Goal: Navigation & Orientation: Find specific page/section

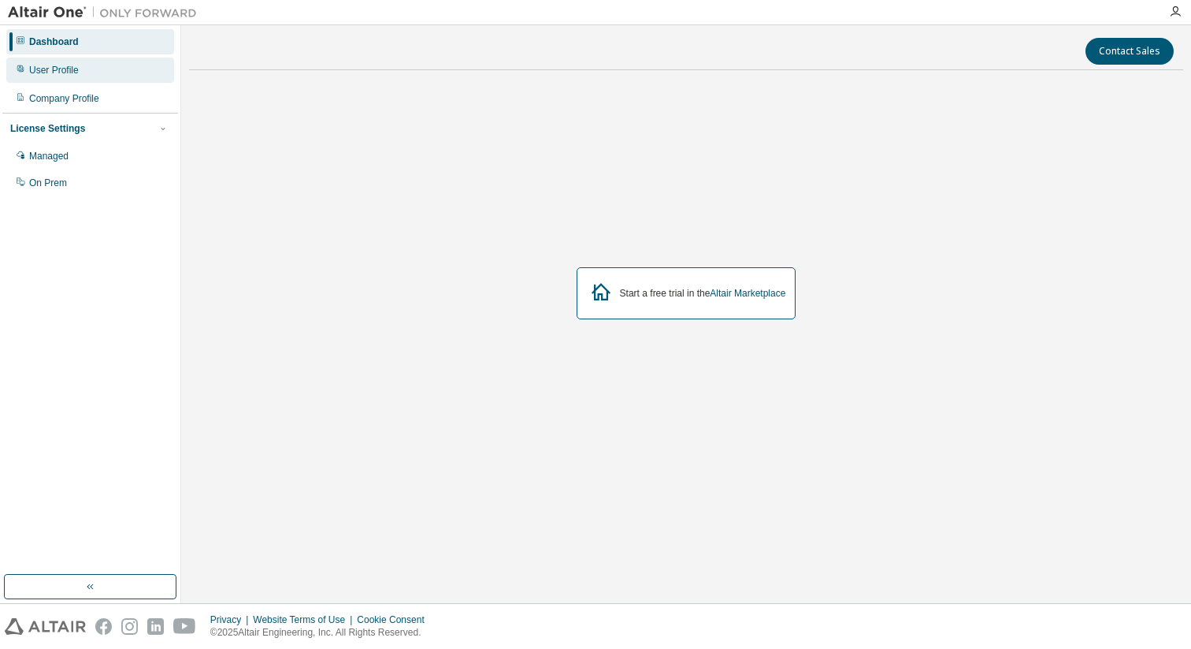
click at [102, 71] on div "User Profile" at bounding box center [90, 70] width 168 height 25
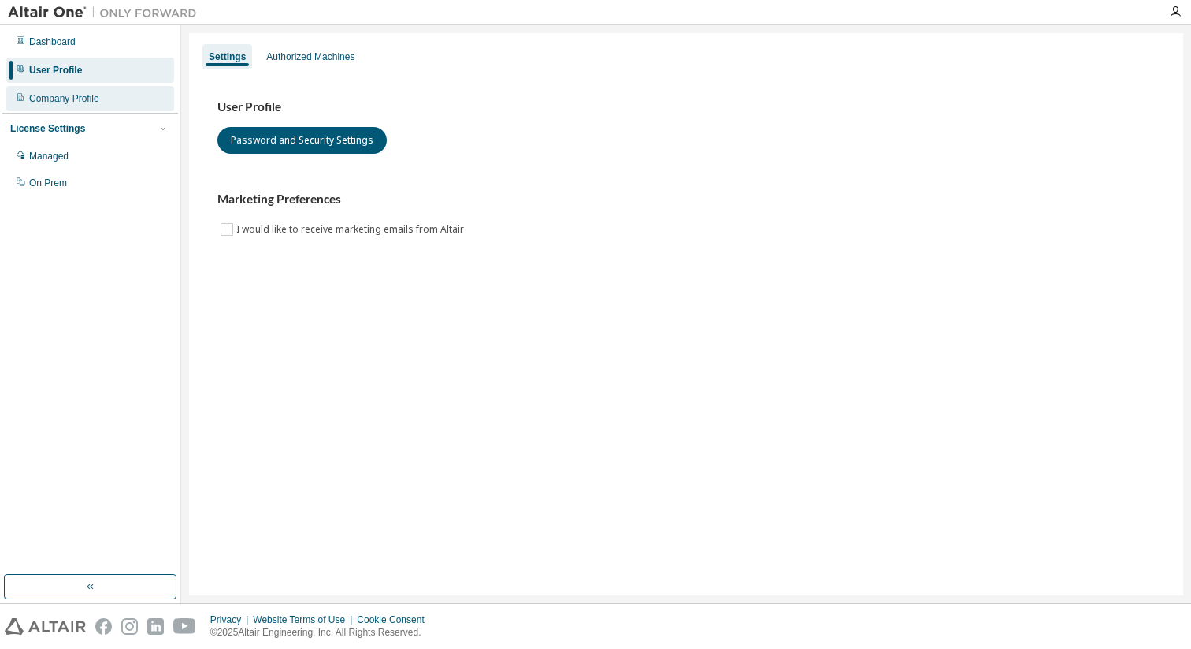
click at [95, 106] on div "Company Profile" at bounding box center [90, 98] width 168 height 25
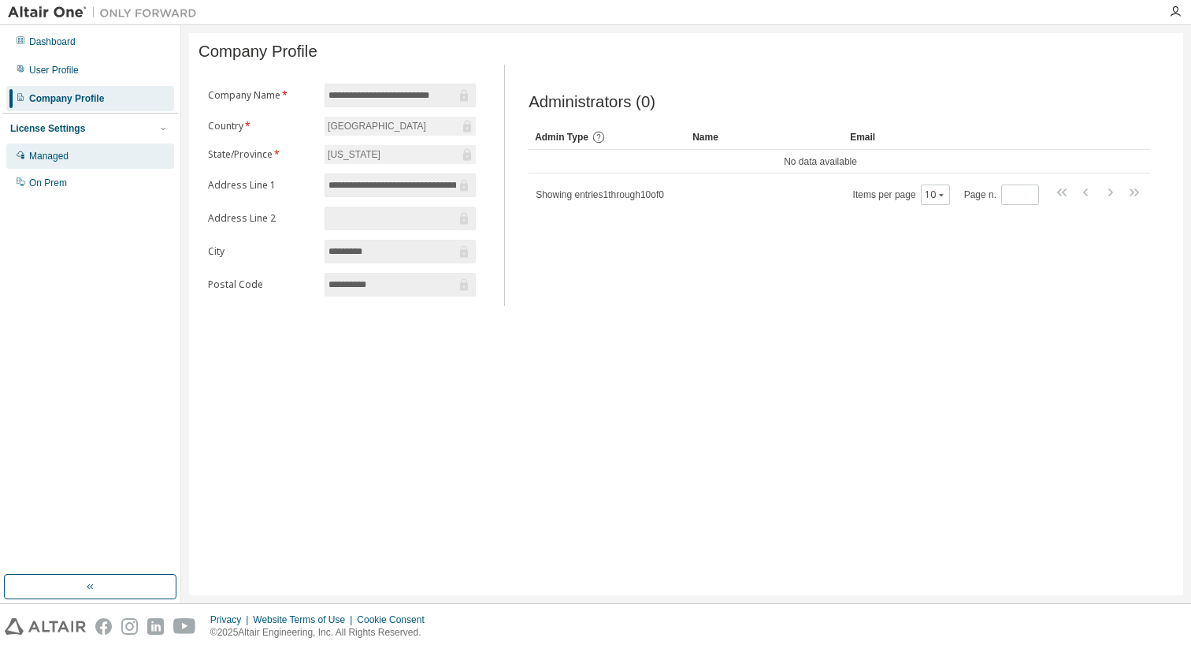
click at [81, 163] on div "Managed" at bounding box center [90, 155] width 168 height 25
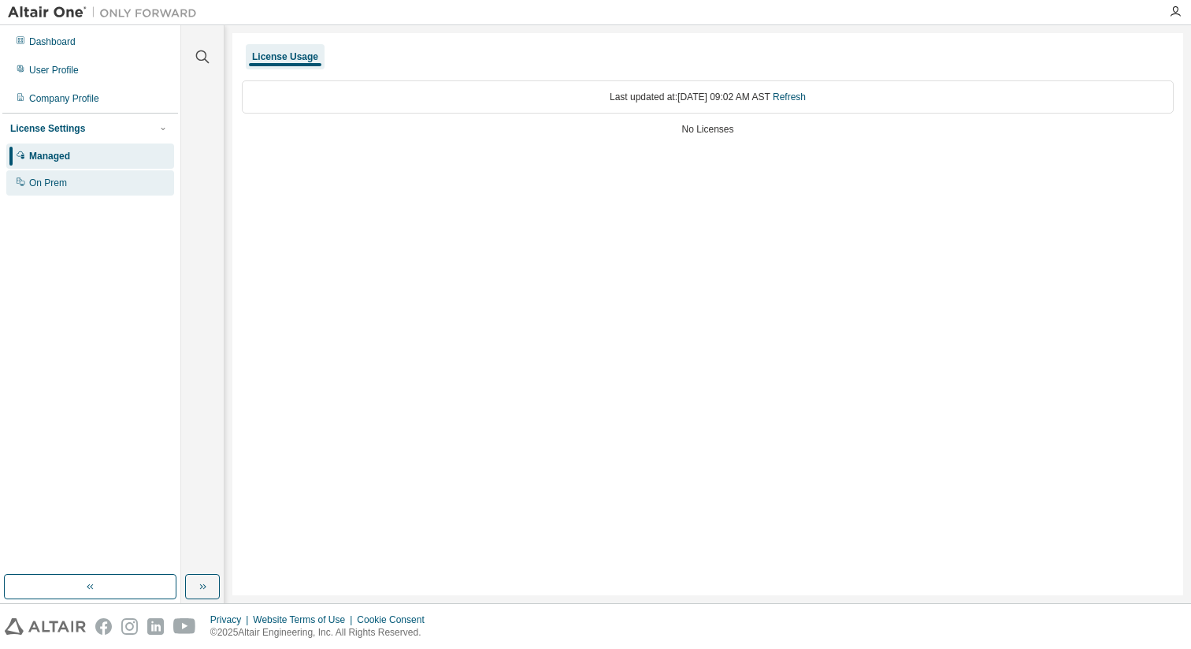
click at [67, 187] on div "On Prem" at bounding box center [48, 183] width 38 height 13
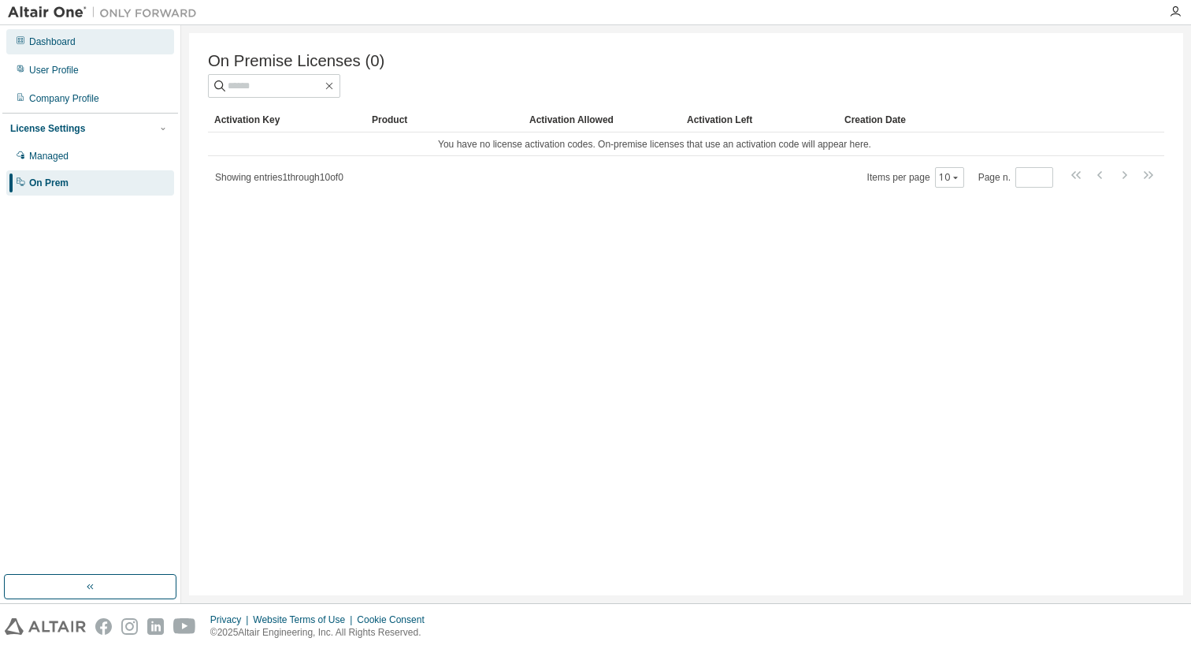
click at [72, 35] on div "Dashboard" at bounding box center [52, 41] width 46 height 13
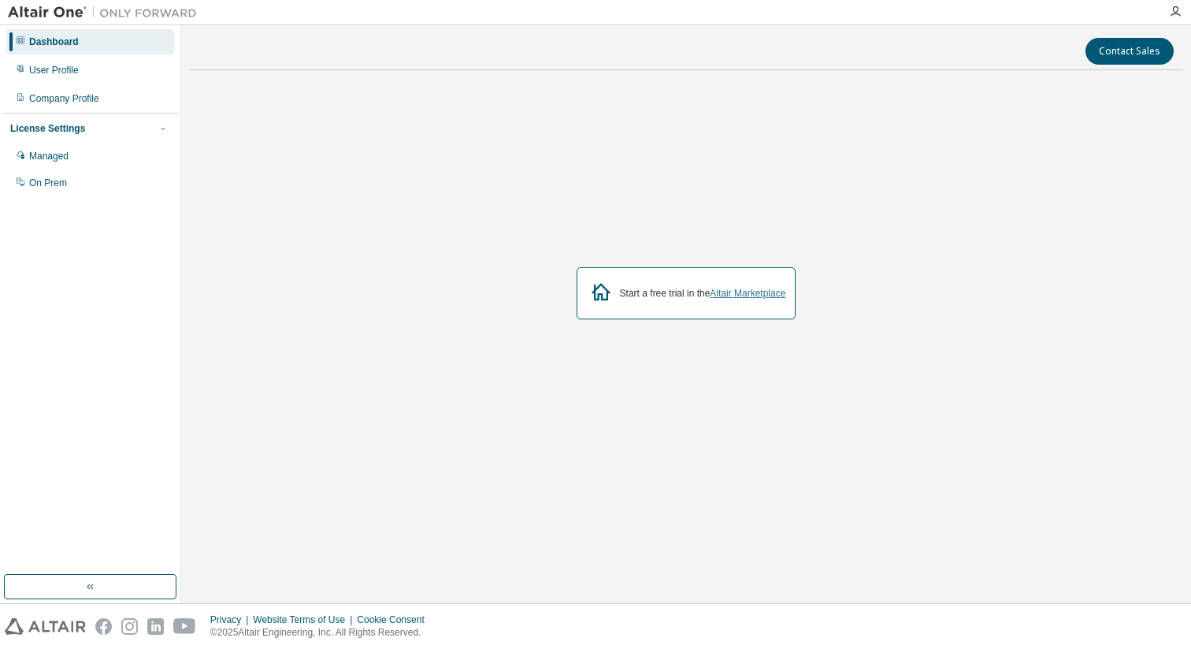
click at [756, 294] on link "Altair Marketplace" at bounding box center [748, 293] width 76 height 11
click at [68, 75] on div "User Profile" at bounding box center [54, 70] width 50 height 13
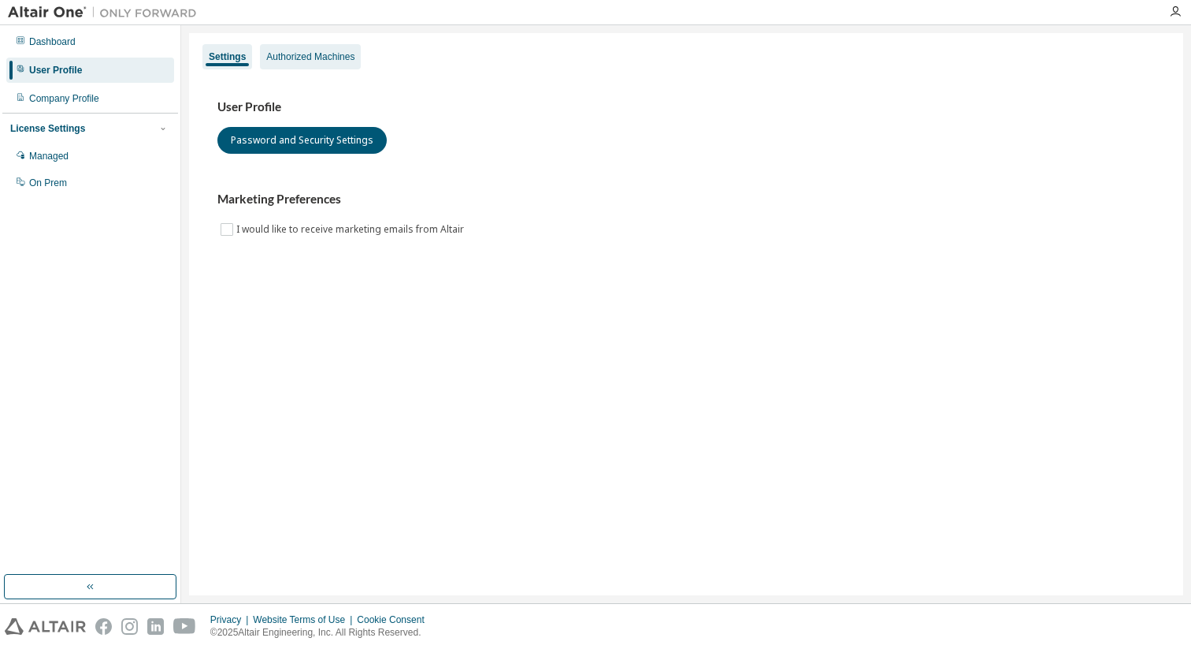
click at [347, 58] on div "Authorized Machines" at bounding box center [310, 56] width 88 height 13
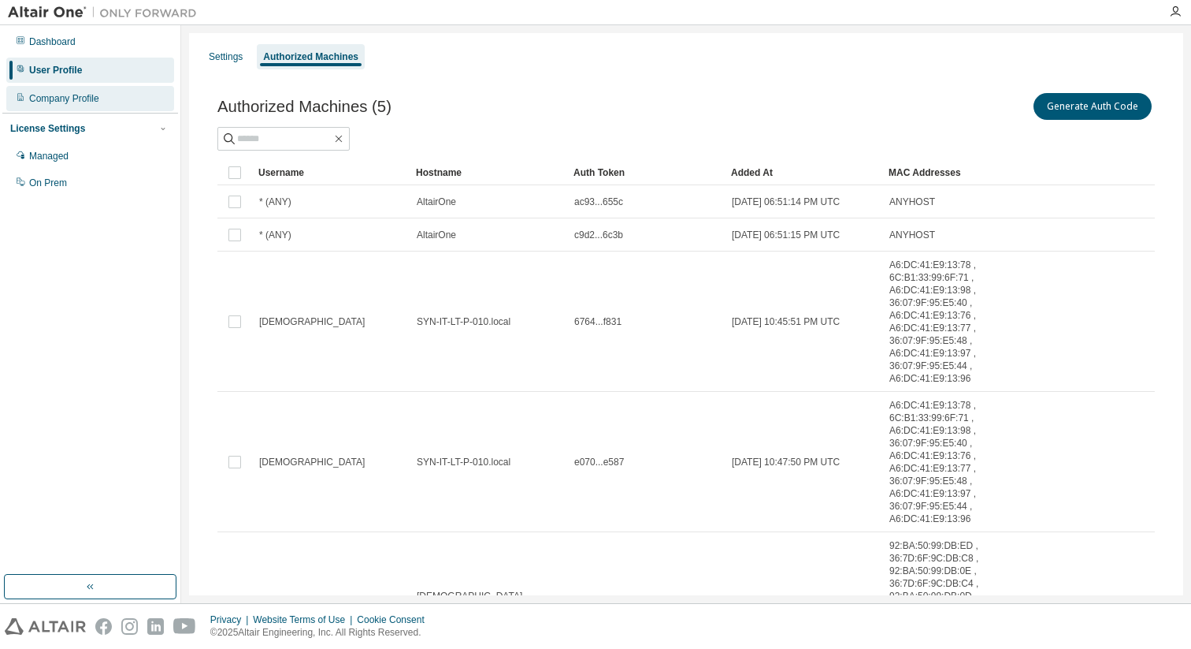
click at [55, 99] on div "Company Profile" at bounding box center [64, 98] width 70 height 13
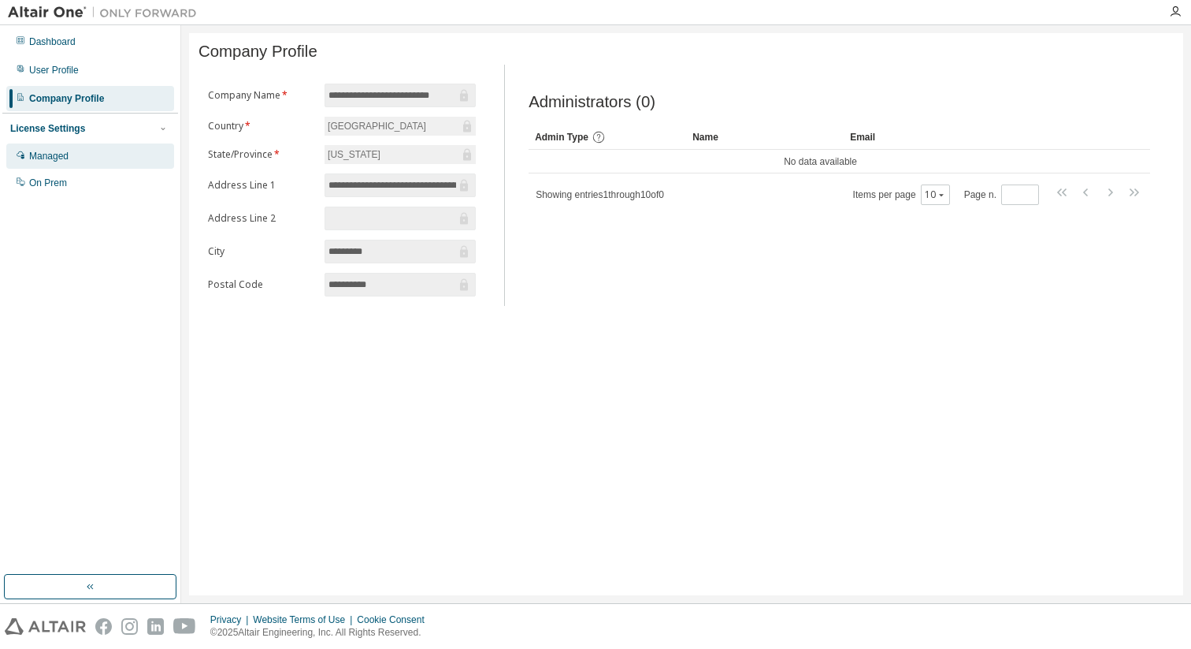
click at [59, 165] on div "Managed" at bounding box center [90, 155] width 168 height 25
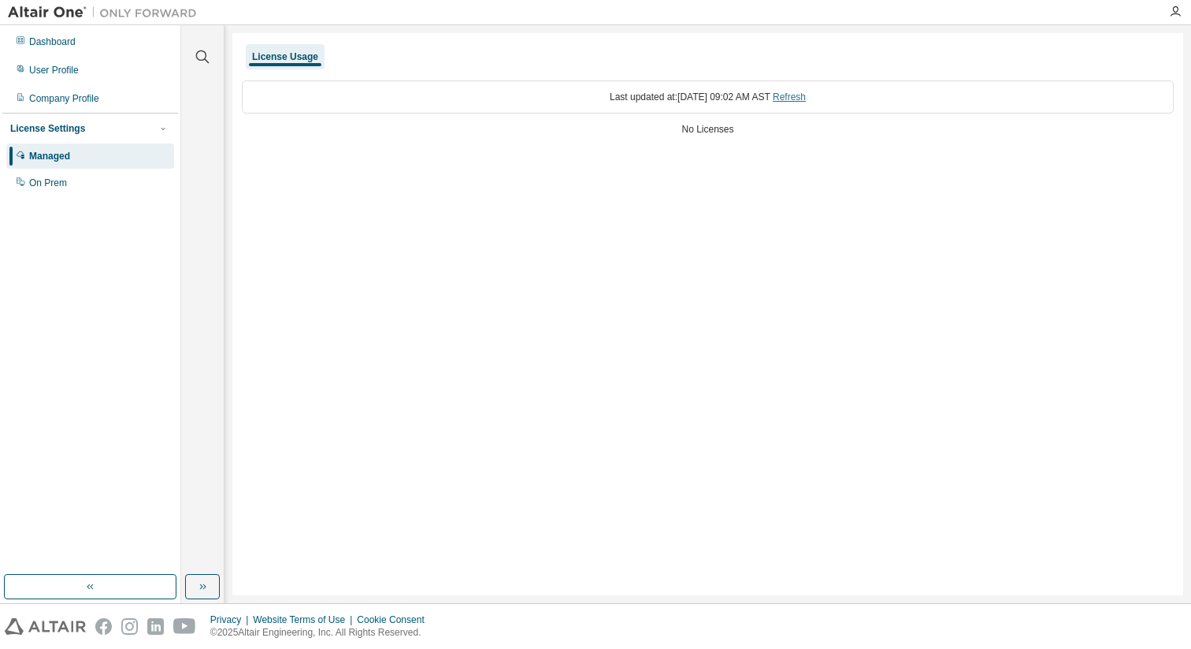
click at [806, 95] on link "Refresh" at bounding box center [789, 96] width 33 height 11
click at [54, 189] on div "On Prem" at bounding box center [48, 183] width 38 height 13
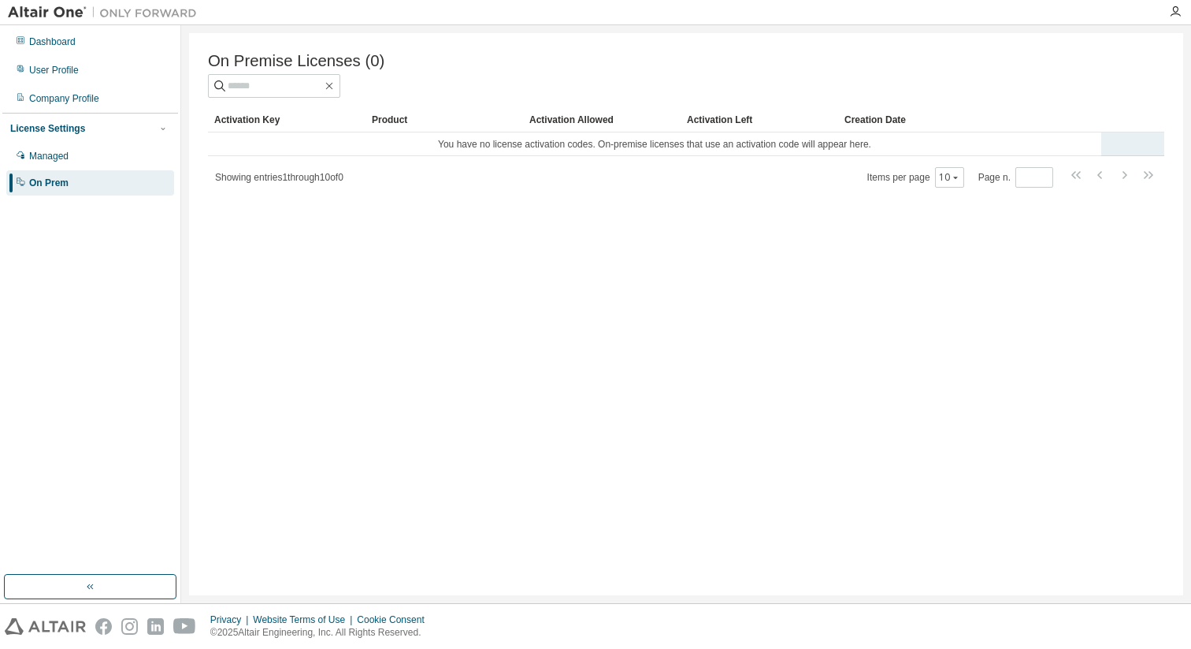
click at [723, 147] on td "You have no license activation codes. On-premise licenses that use an activatio…" at bounding box center [655, 144] width 894 height 24
click at [548, 358] on div "On Premise Licenses (0) Clear Load Save Save As Field Operator Value Select fil…" at bounding box center [686, 314] width 994 height 562
